Goal: Task Accomplishment & Management: Manage account settings

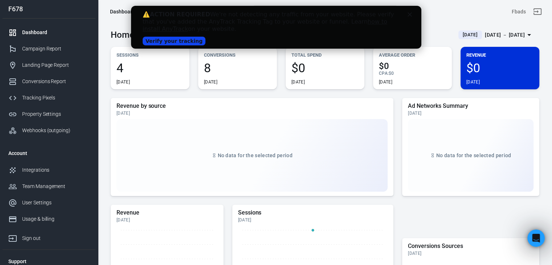
click at [181, 40] on link "Verify your tracking" at bounding box center [173, 41] width 63 height 9
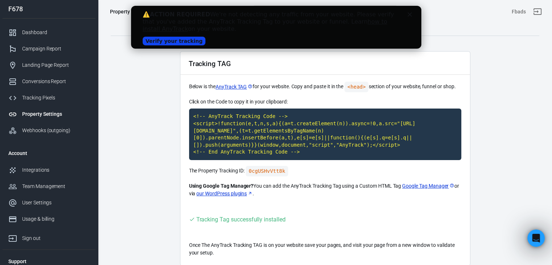
click at [181, 40] on link "Verify your tracking" at bounding box center [173, 41] width 63 height 9
click at [162, 175] on main "Auto Scan Tracking Script Settings Tracking TAG Below is the AnyTrack TAG for y…" at bounding box center [325, 142] width 429 height 248
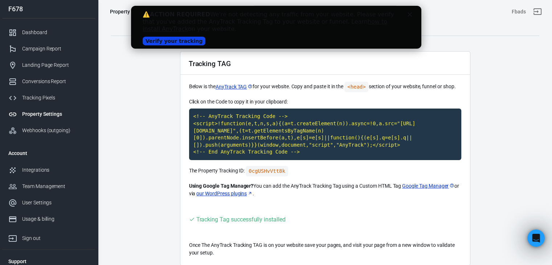
click at [176, 45] on link "Verify your tracking" at bounding box center [173, 41] width 63 height 9
click at [54, 31] on div "Dashboard" at bounding box center [56, 33] width 68 height 8
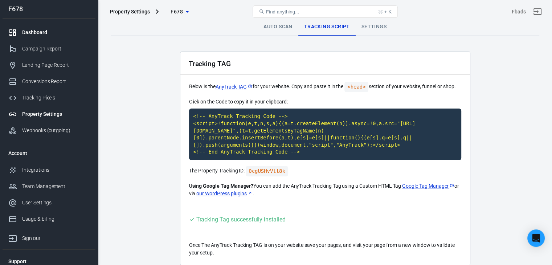
click at [64, 33] on div "Dashboard" at bounding box center [56, 33] width 68 height 8
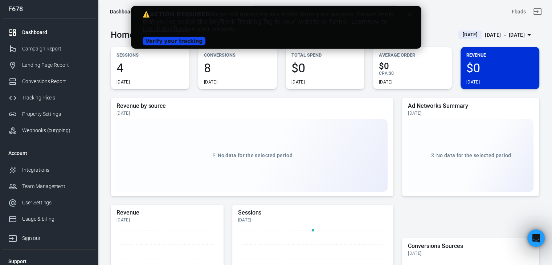
click at [411, 15] on icon "Close" at bounding box center [409, 14] width 4 height 4
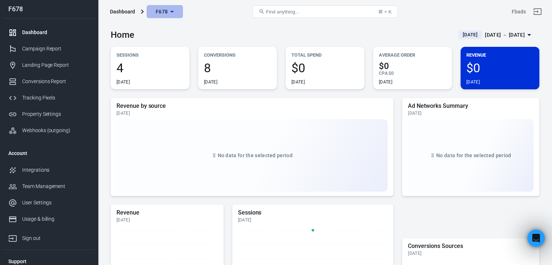
click at [167, 11] on span "F678" at bounding box center [162, 11] width 12 height 9
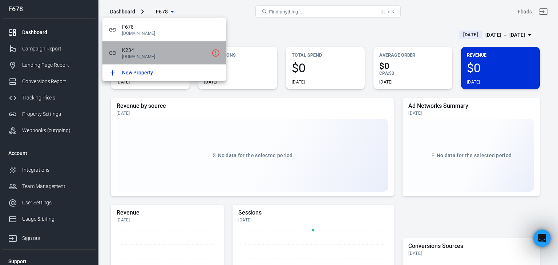
click at [170, 52] on span "K234" at bounding box center [165, 50] width 86 height 8
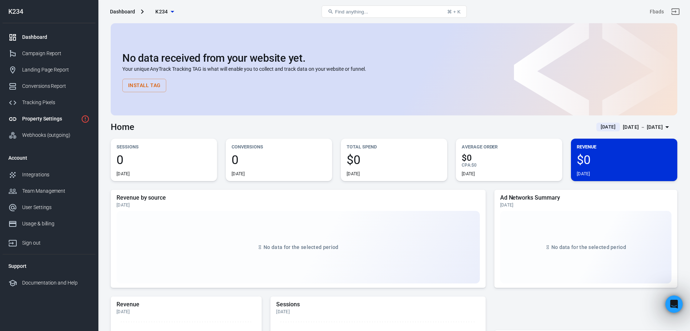
click at [36, 124] on link "Property Settings" at bounding box center [49, 119] width 93 height 16
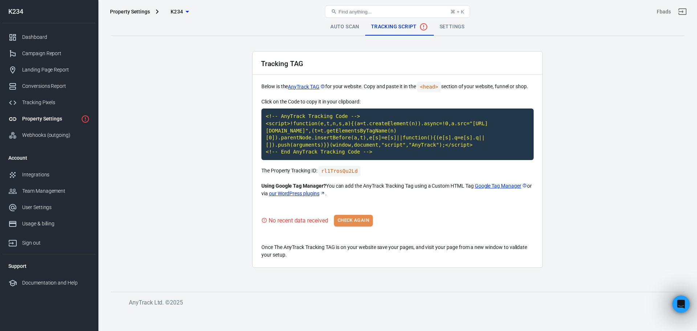
click at [358, 215] on button "Check Again" at bounding box center [353, 220] width 39 height 11
click at [354, 215] on button "Check Again" at bounding box center [353, 220] width 39 height 11
click at [355, 215] on button "Check Again" at bounding box center [353, 220] width 39 height 11
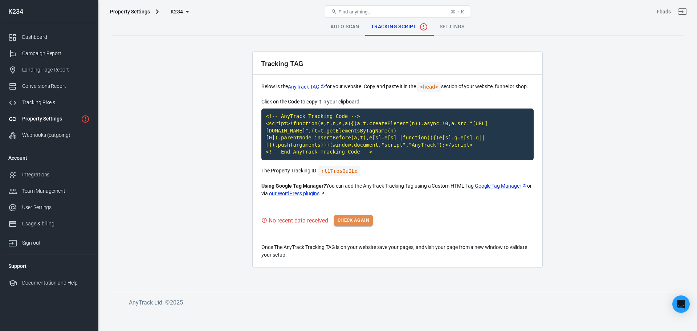
click at [360, 215] on button "Check Again" at bounding box center [353, 220] width 39 height 11
click at [360, 215] on div "No recent data received Check Again" at bounding box center [397, 220] width 272 height 11
click at [218, 177] on main "Auto Scan Tracking Script Settings Tracking TAG Below is the AnyTrack TAG for y…" at bounding box center [398, 149] width 574 height 262
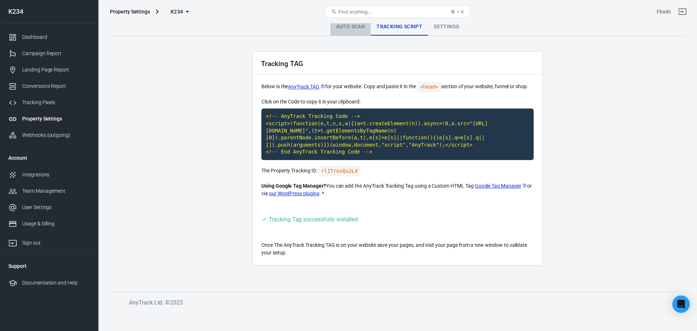
click at [353, 29] on link "Auto Scan" at bounding box center [350, 26] width 41 height 17
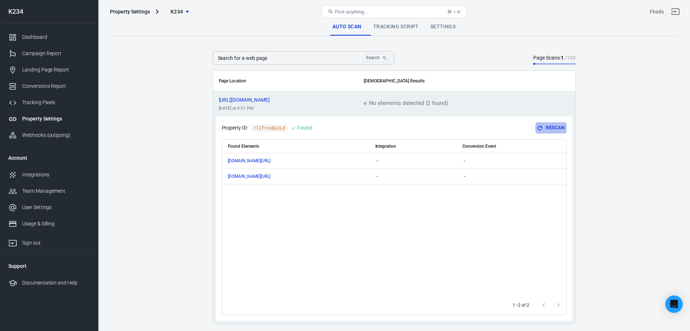
click at [550, 127] on button "Rescan" at bounding box center [551, 127] width 31 height 11
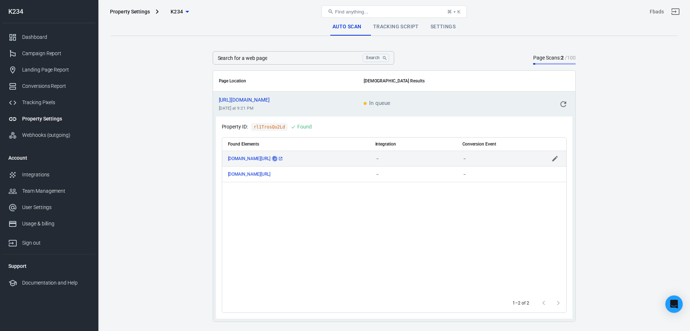
click at [277, 157] on icon "copy" at bounding box center [275, 159] width 4 height 4
click at [649, 93] on main "Auto Scan Tracking Script Settings Search for a web page Search Search for a we…" at bounding box center [394, 170] width 567 height 304
click at [554, 162] on button "scrollable content" at bounding box center [555, 158] width 11 height 11
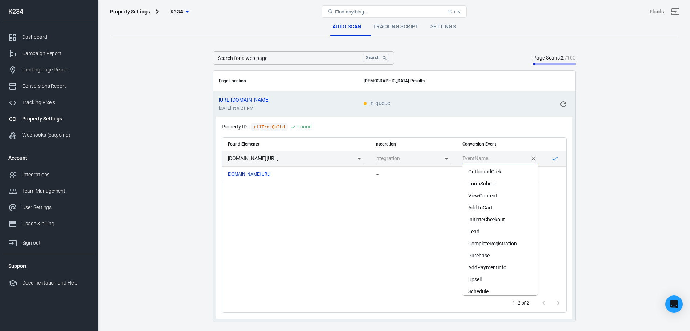
click at [497, 158] on input "scrollable content" at bounding box center [495, 158] width 65 height 9
click at [502, 233] on li "Lead" at bounding box center [501, 232] width 76 height 12
type input "Lead"
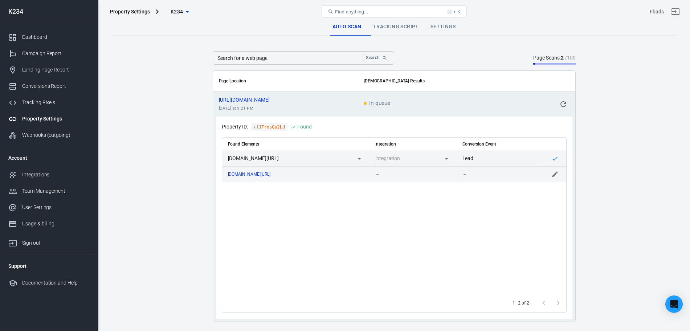
click at [495, 175] on div "－" at bounding box center [501, 174] width 76 height 5
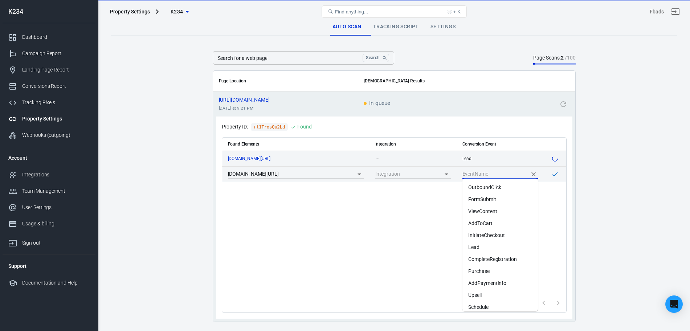
click at [509, 173] on input "scrollable content" at bounding box center [495, 174] width 65 height 9
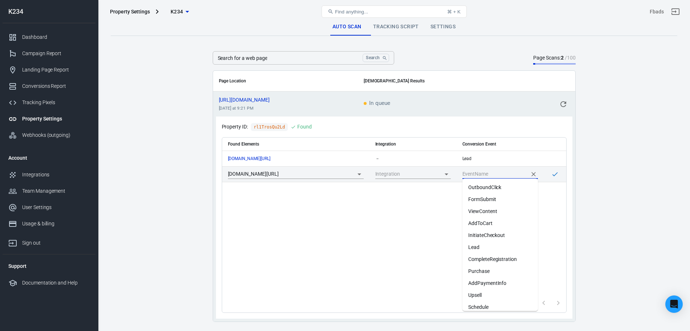
scroll to position [17, 0]
click at [505, 302] on li "Add Line" at bounding box center [501, 302] width 76 height 12
type input "Add Line"
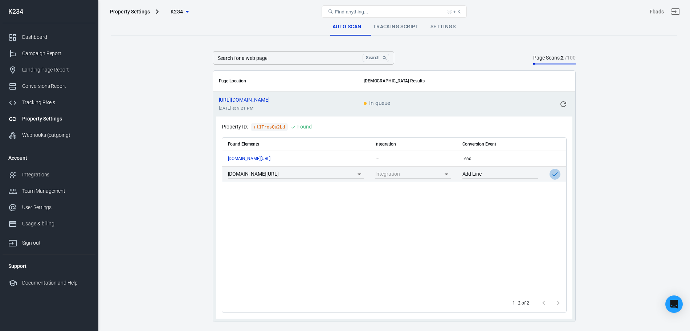
click at [557, 177] on icon "scrollable content" at bounding box center [555, 174] width 7 height 7
click at [586, 210] on main "Auto Scan Tracking Script Settings Search for a web page Search Search for a we…" at bounding box center [394, 170] width 567 height 304
click at [440, 28] on link "Settings" at bounding box center [443, 26] width 37 height 17
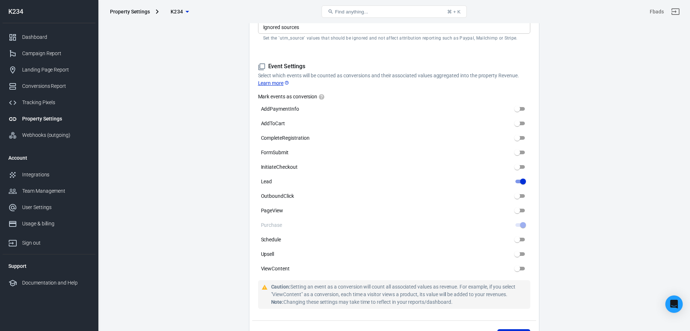
scroll to position [301, 0]
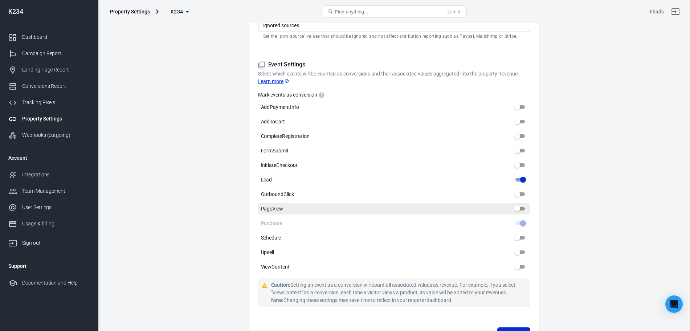
click at [520, 212] on input "PageView" at bounding box center [517, 208] width 26 height 9
checkbox input "true"
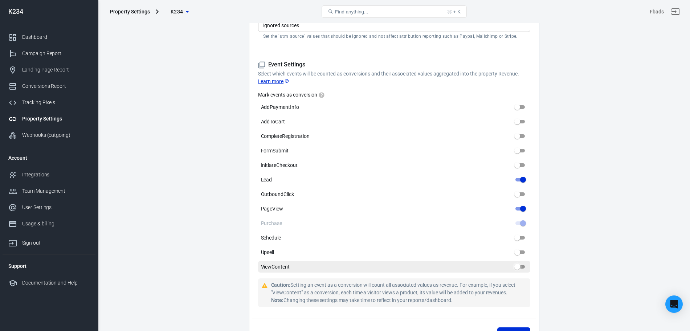
click at [523, 265] on input "ViewContent" at bounding box center [517, 267] width 26 height 9
checkbox input "true"
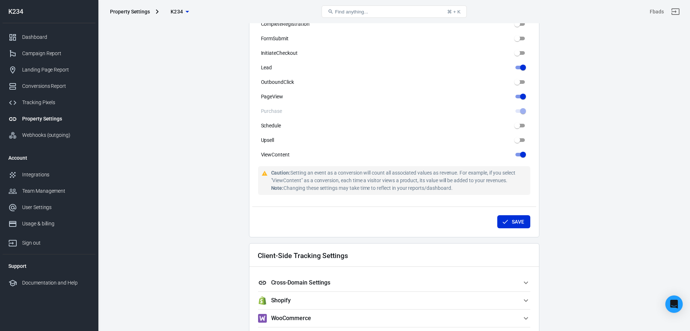
scroll to position [428, 0]
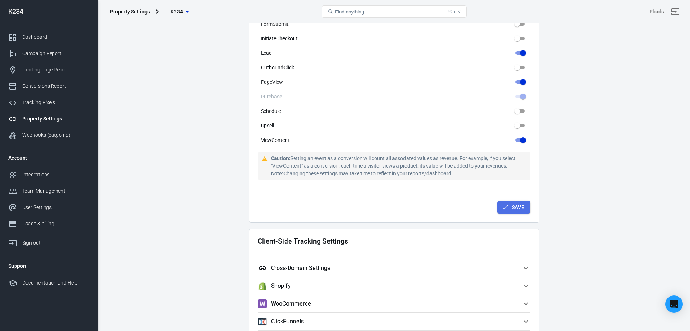
click at [514, 207] on button "Save" at bounding box center [513, 207] width 33 height 13
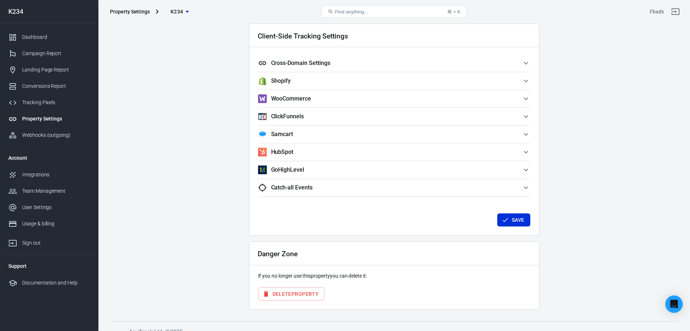
scroll to position [643, 0]
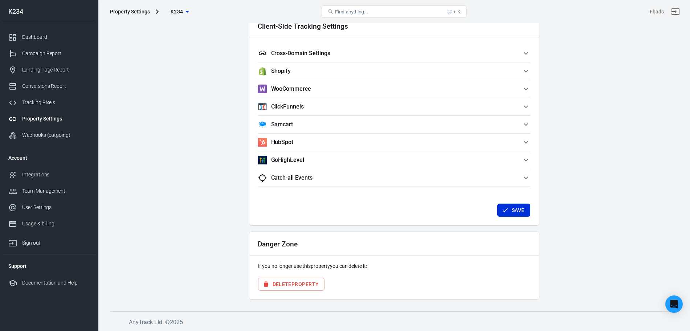
click at [514, 207] on button "Save" at bounding box center [513, 210] width 33 height 13
click at [177, 14] on span "K234" at bounding box center [177, 11] width 13 height 9
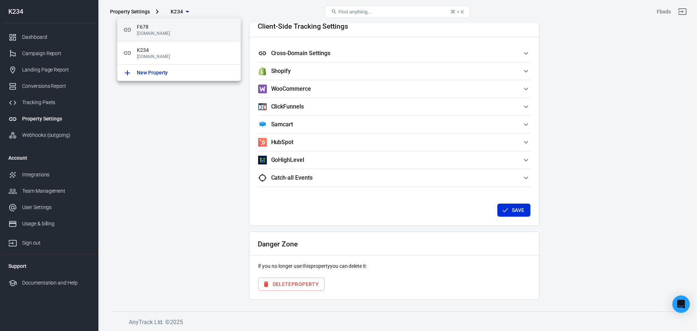
click at [183, 23] on div "F678 [DOMAIN_NAME]" at bounding box center [178, 29] width 123 height 23
type input "F678"
type input "[DOMAIN_NAME]"
checkbox input "true"
checkbox input "false"
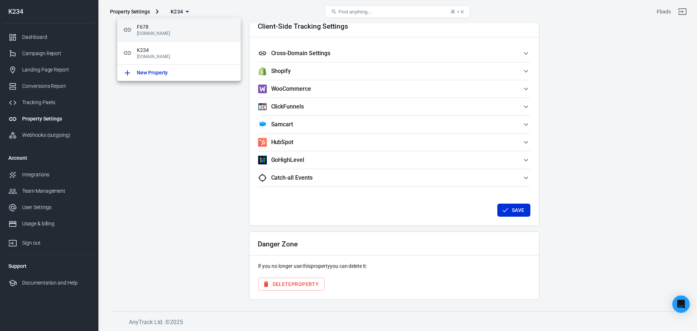
checkbox input "true"
checkbox input "false"
checkbox input "true"
checkbox input "false"
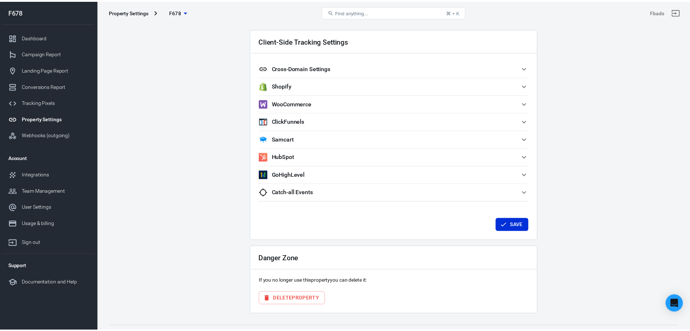
scroll to position [658, 0]
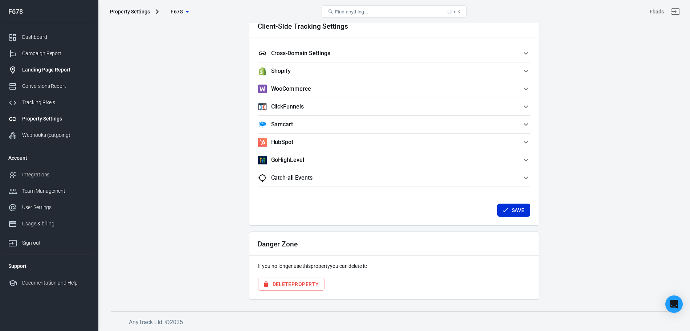
click at [57, 69] on div "Landing Page Report" at bounding box center [56, 70] width 68 height 8
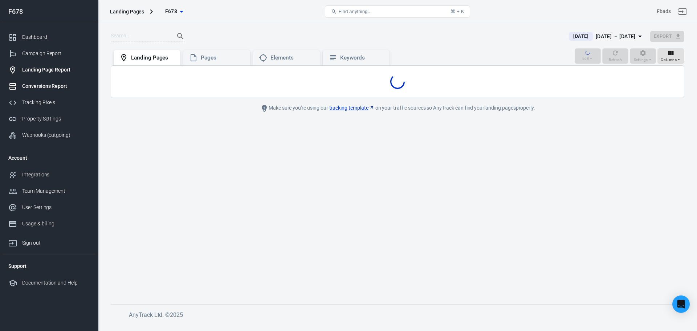
click at [52, 87] on div "Conversions Report" at bounding box center [56, 86] width 68 height 8
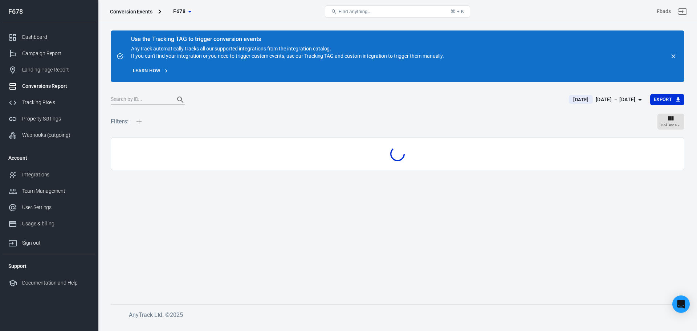
click at [52, 87] on div "Conversions Report" at bounding box center [56, 86] width 68 height 8
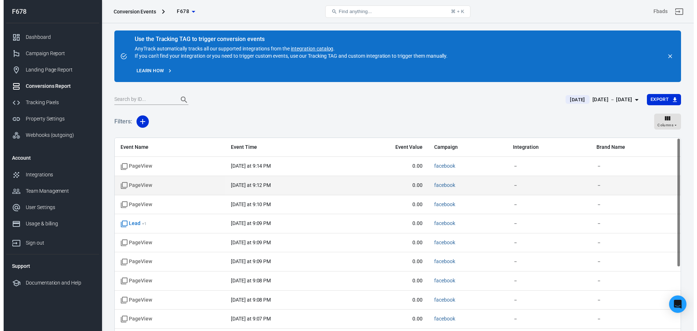
scroll to position [0, 0]
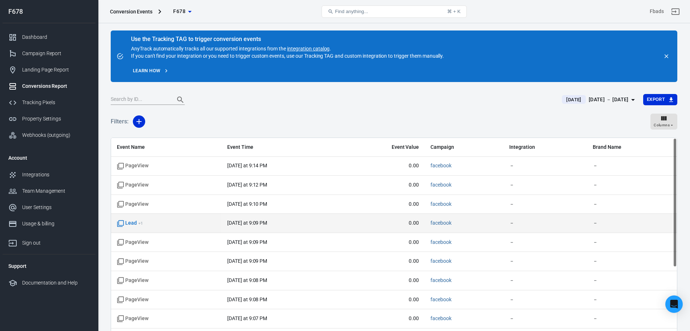
click at [250, 220] on time "[DATE] at 9:09 PM" at bounding box center [247, 223] width 40 height 6
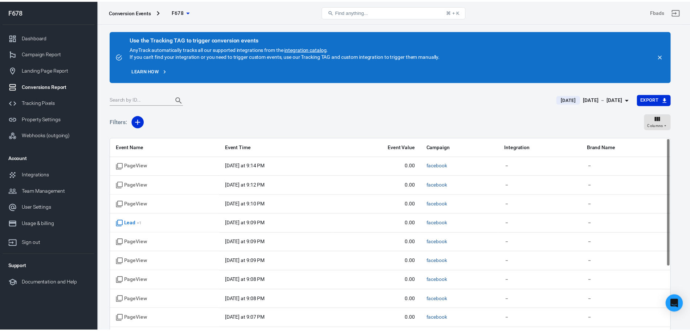
scroll to position [29, 0]
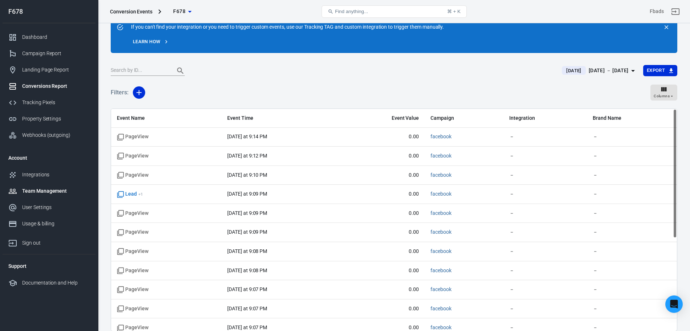
click at [37, 196] on link "Team Management" at bounding box center [49, 191] width 93 height 16
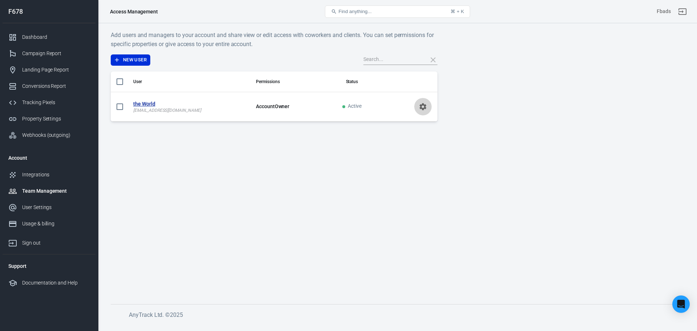
click at [421, 110] on icon "scrollable content" at bounding box center [423, 106] width 9 height 9
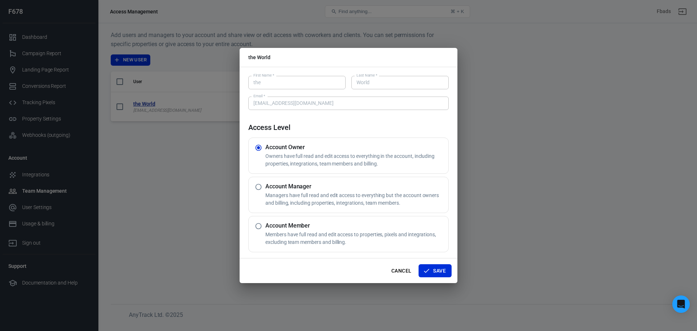
click at [340, 221] on div "Account Member Members have full read and edit access to properties, pixels and…" at bounding box center [348, 234] width 200 height 36
radio input "false"
radio input "true"
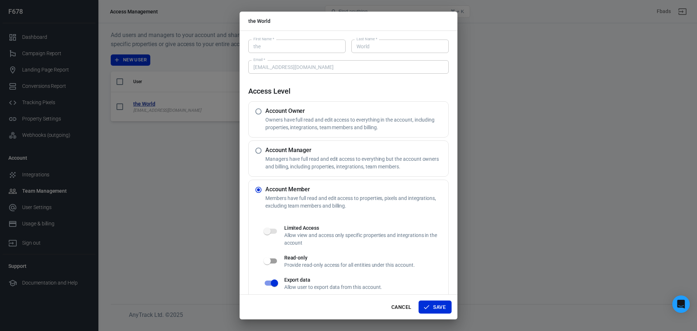
scroll to position [12, 0]
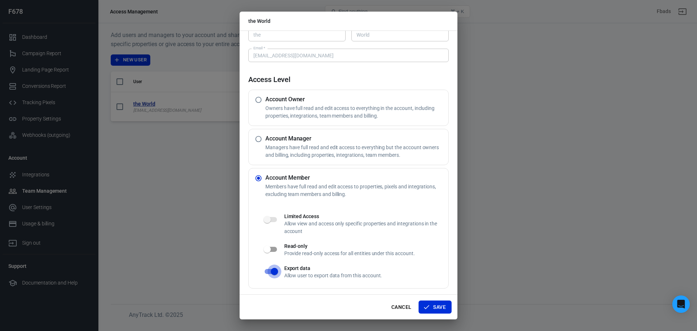
click at [273, 271] on input "checkbox" at bounding box center [274, 272] width 41 height 14
checkbox input "false"
click at [272, 252] on input "checkbox" at bounding box center [267, 250] width 41 height 14
checkbox input "true"
click at [272, 273] on input "checkbox" at bounding box center [274, 272] width 41 height 14
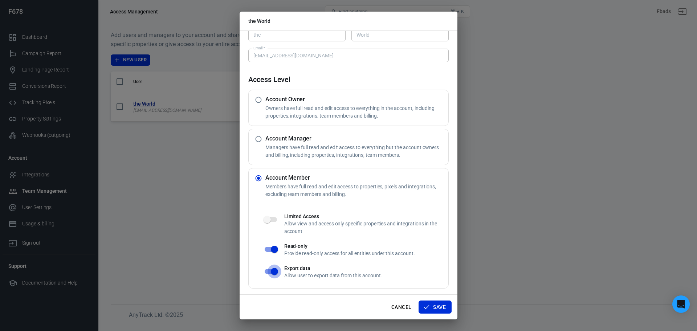
checkbox input "false"
click at [431, 304] on button "Save" at bounding box center [435, 307] width 33 height 13
radio input "true"
radio input "false"
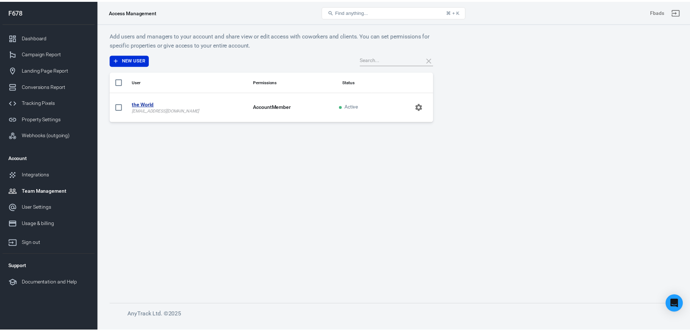
scroll to position [0, 0]
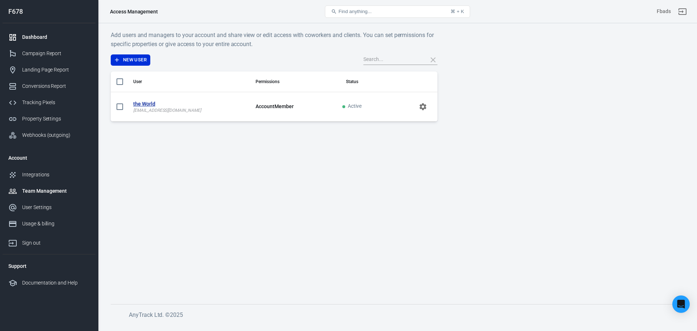
click at [39, 34] on div "Dashboard" at bounding box center [56, 37] width 68 height 8
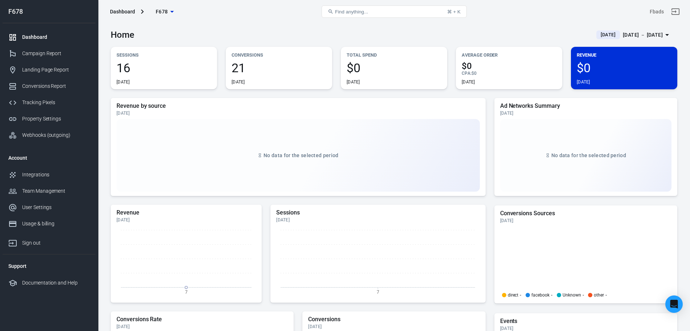
scroll to position [165, 0]
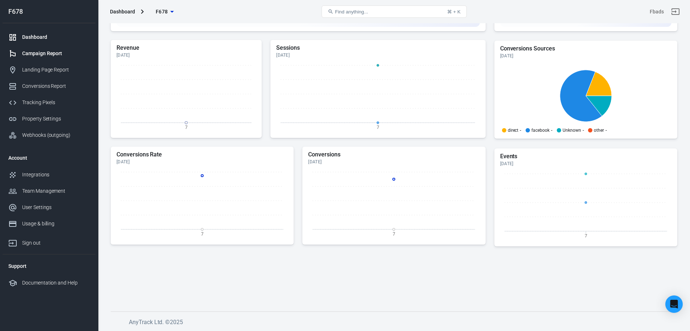
click at [49, 54] on div "Campaign Report" at bounding box center [56, 54] width 68 height 8
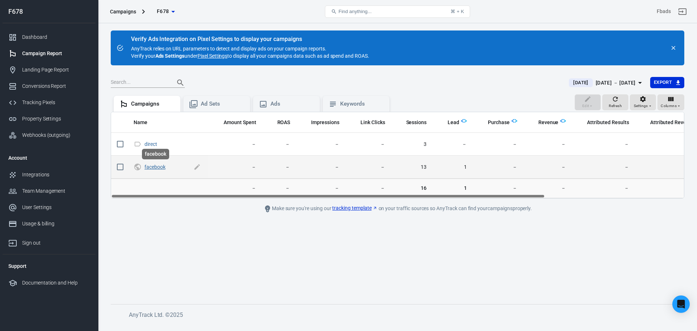
click at [160, 169] on link "facebook" at bounding box center [155, 167] width 21 height 6
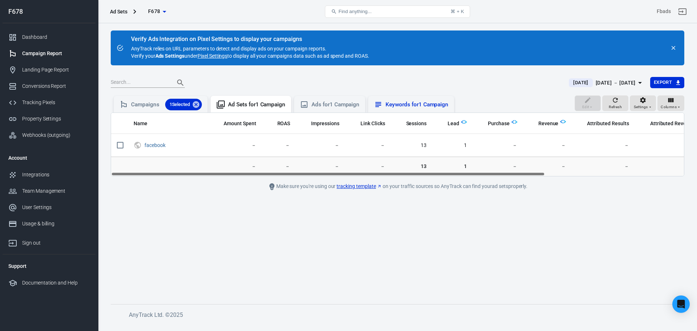
click at [422, 109] on div "Keywords for 1 Campaign" at bounding box center [411, 104] width 86 height 17
click at [314, 103] on div "Ads for 1 Campaign" at bounding box center [330, 104] width 60 height 9
click at [134, 105] on div "Campaigns 1 Selected" at bounding box center [166, 105] width 71 height 12
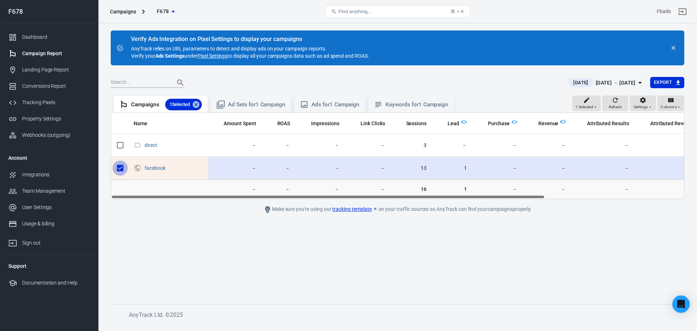
click at [125, 165] on input "scrollable content" at bounding box center [120, 167] width 15 height 15
checkbox input "false"
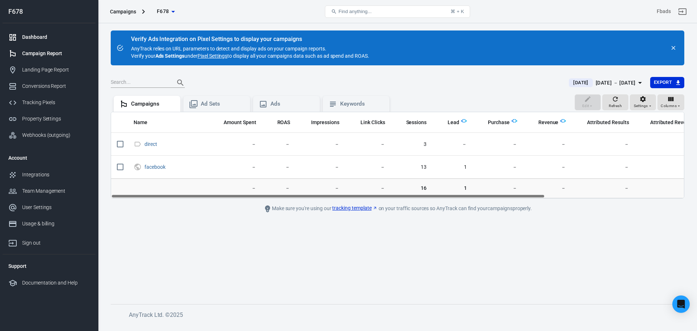
click at [40, 40] on div "Dashboard" at bounding box center [56, 37] width 68 height 8
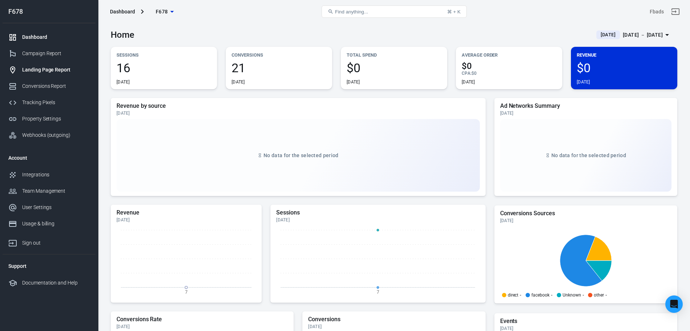
click at [56, 69] on div "Landing Page Report" at bounding box center [56, 70] width 68 height 8
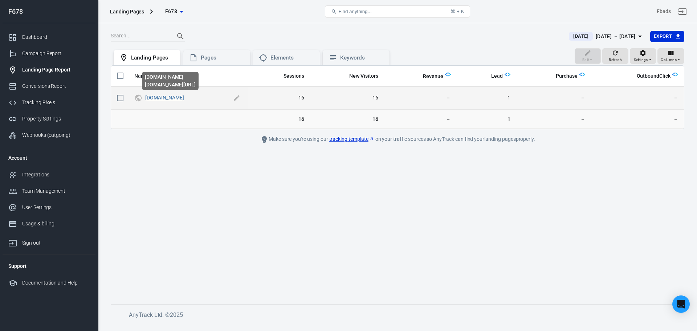
click at [166, 99] on link "[DOMAIN_NAME]" at bounding box center [164, 98] width 38 height 6
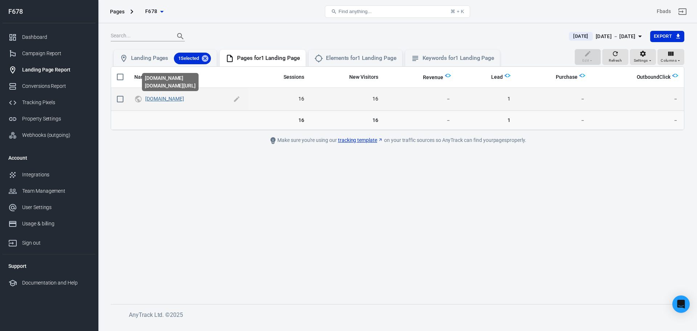
click at [165, 98] on link "[DOMAIN_NAME]" at bounding box center [164, 99] width 38 height 6
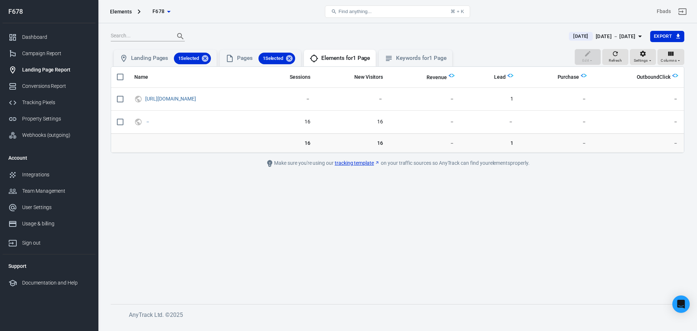
click at [157, 210] on main "[DATE] [DATE] － [DATE] Export Edit Refresh Settings Columns Landing Pages 1 Sel…" at bounding box center [398, 162] width 574 height 262
click at [157, 189] on main "[DATE] [DATE] － [DATE] Export Edit Refresh Settings Columns Landing Pages 1 Sel…" at bounding box center [398, 162] width 574 height 262
click at [43, 118] on div "Property Settings" at bounding box center [56, 119] width 68 height 8
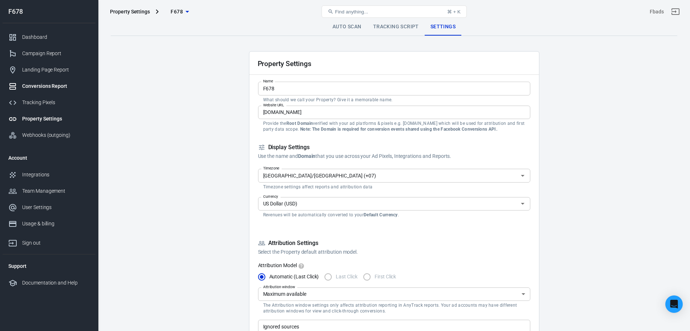
click at [49, 85] on div "Conversions Report" at bounding box center [56, 86] width 68 height 8
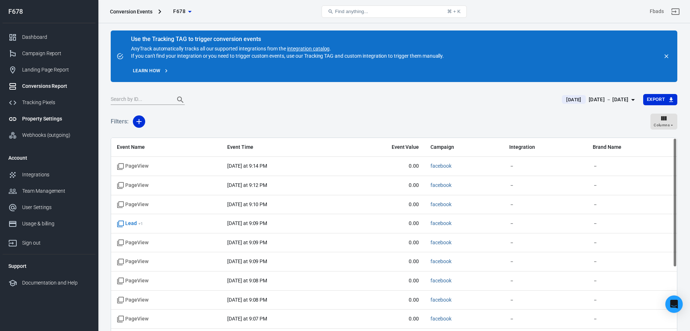
click at [49, 115] on div "Property Settings" at bounding box center [56, 119] width 68 height 8
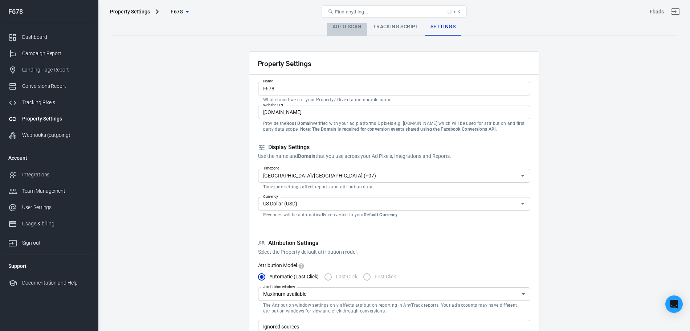
click at [337, 28] on link "Auto Scan" at bounding box center [347, 26] width 41 height 17
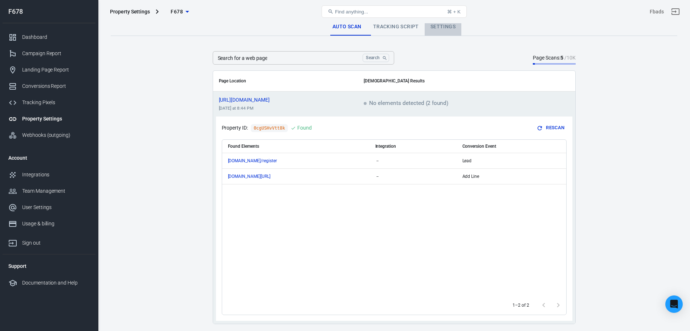
click at [450, 33] on link "Settings" at bounding box center [443, 26] width 37 height 17
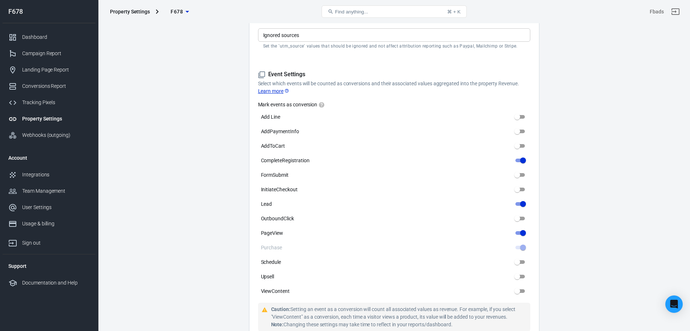
scroll to position [293, 0]
click at [61, 100] on div "Tracking Pixels" at bounding box center [56, 103] width 68 height 8
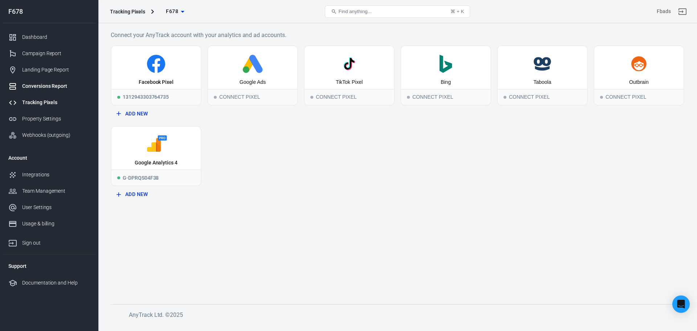
click at [54, 88] on div "Conversions Report" at bounding box center [56, 86] width 68 height 8
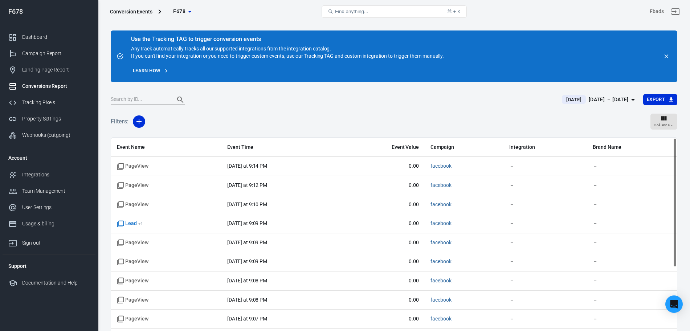
scroll to position [160, 0]
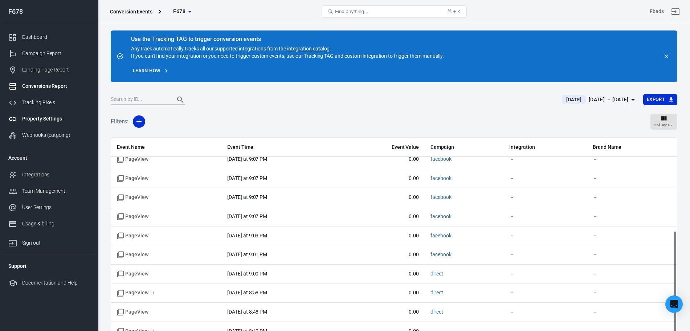
click at [57, 118] on div "Property Settings" at bounding box center [56, 119] width 68 height 8
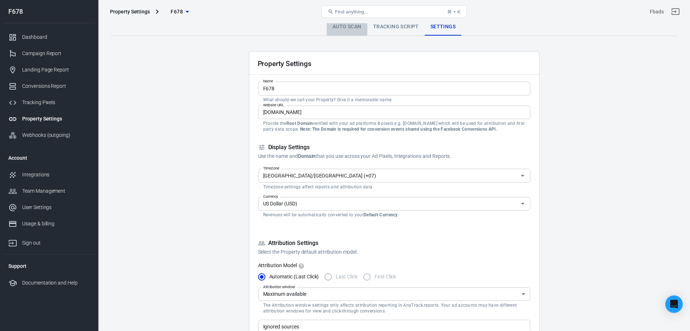
click at [359, 27] on link "Auto Scan" at bounding box center [347, 26] width 41 height 17
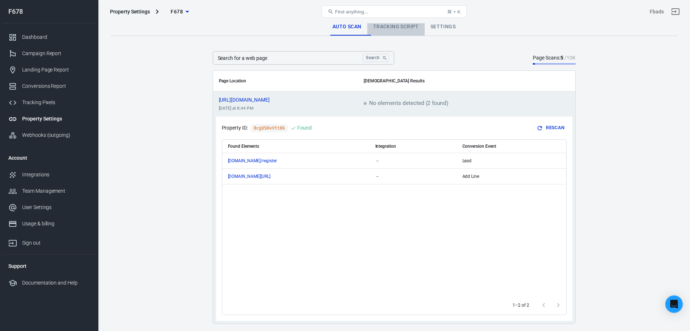
click at [387, 26] on link "Tracking Script" at bounding box center [395, 26] width 57 height 17
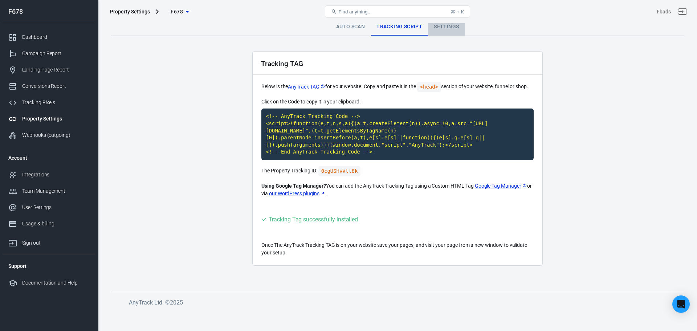
click at [447, 25] on link "Settings" at bounding box center [446, 26] width 37 height 17
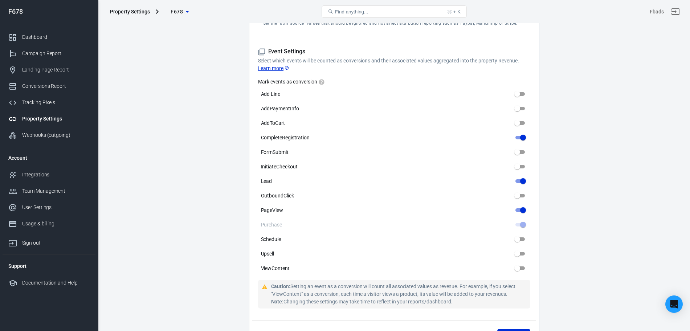
scroll to position [316, 0]
click at [587, 208] on main "Auto Scan Tracking Script Settings Property Settings Name F678 Name What should…" at bounding box center [394, 172] width 567 height 939
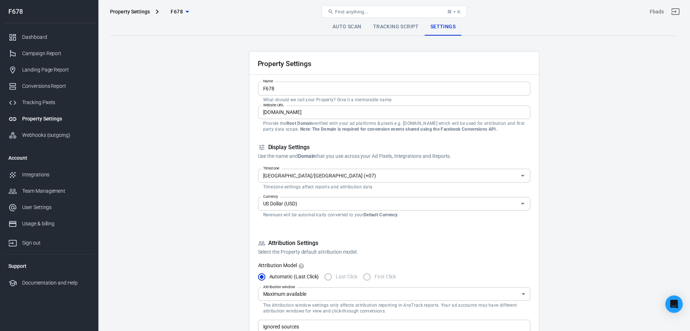
scroll to position [0, 0]
click at [28, 101] on div "Tracking Pixels" at bounding box center [56, 103] width 68 height 8
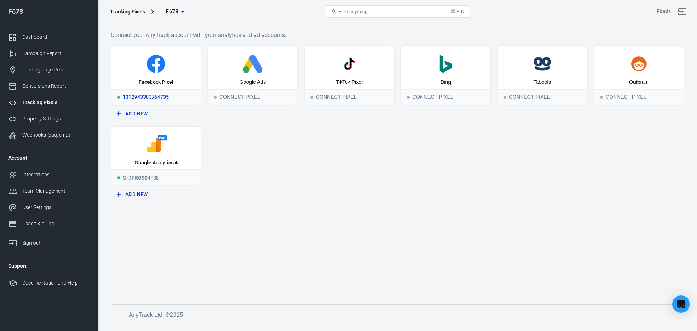
click at [169, 66] on icon at bounding box center [156, 64] width 84 height 18
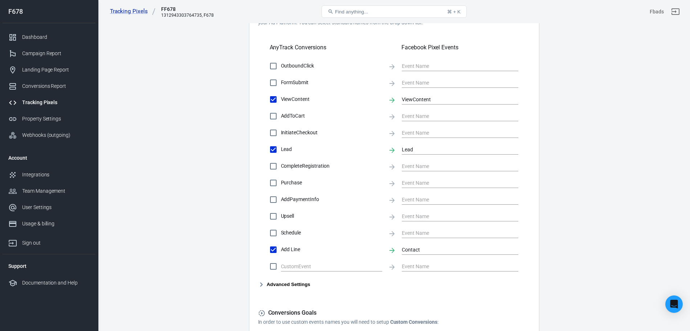
scroll to position [240, 0]
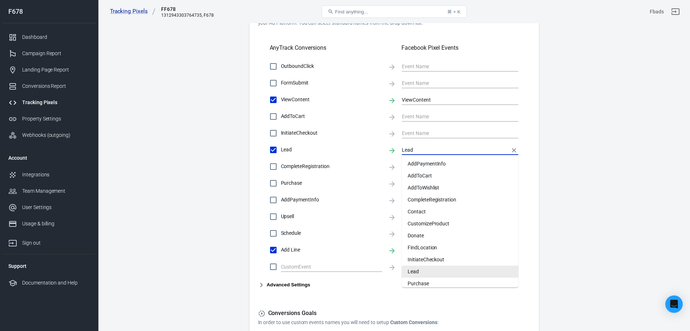
click at [409, 148] on input "Lead" at bounding box center [455, 149] width 106 height 9
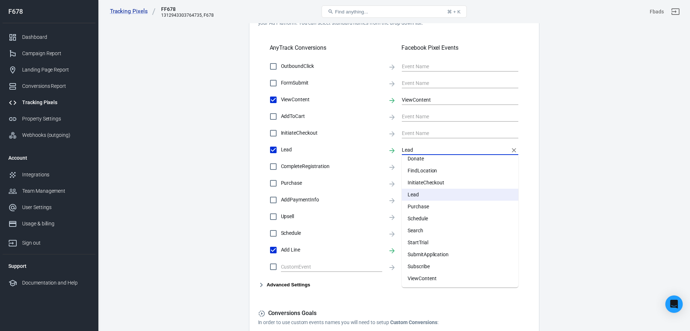
scroll to position [77, 0]
click at [435, 267] on li "Subscribe" at bounding box center [460, 267] width 117 height 12
type input "Subscribe"
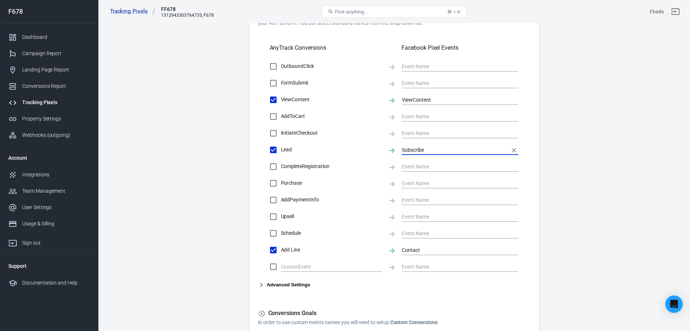
scroll to position [325, 0]
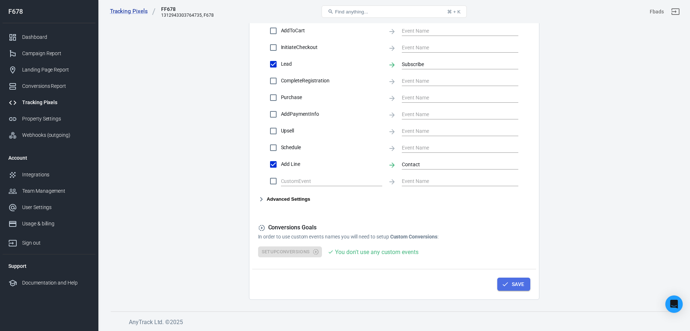
click at [515, 284] on button "Save" at bounding box center [513, 284] width 33 height 13
